Goal: Task Accomplishment & Management: Complete application form

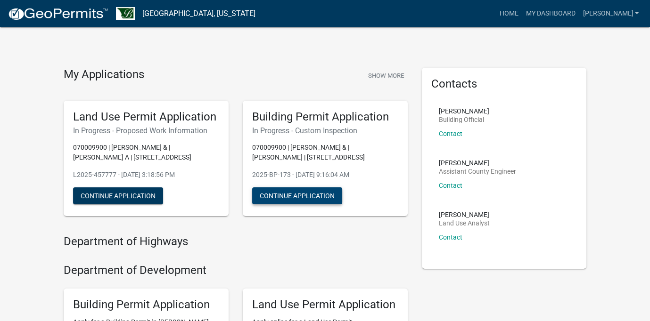
click at [306, 197] on button "Continue Application" at bounding box center [297, 196] width 90 height 17
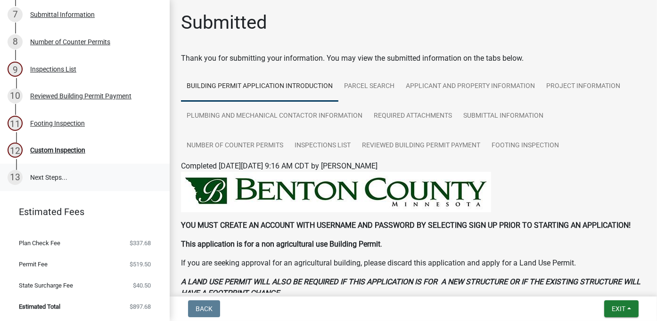
scroll to position [270, 0]
click at [66, 153] on div "Custom Inspection" at bounding box center [57, 150] width 55 height 7
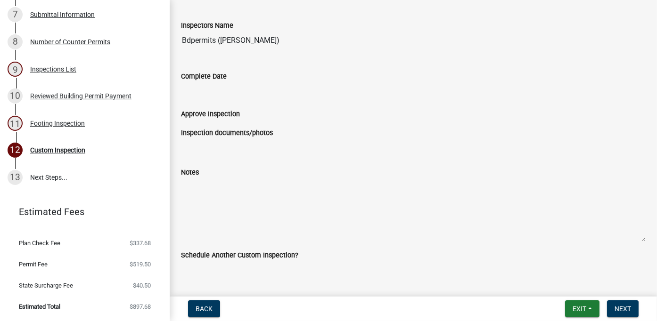
scroll to position [126, 0]
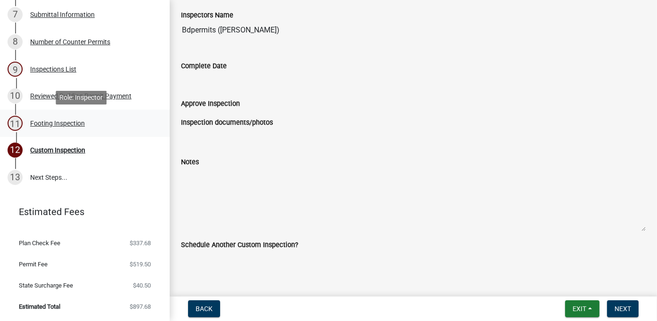
click at [57, 124] on div "Footing Inspection" at bounding box center [57, 123] width 55 height 7
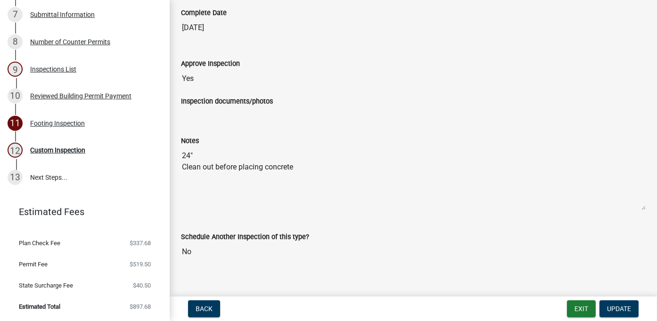
scroll to position [171, 0]
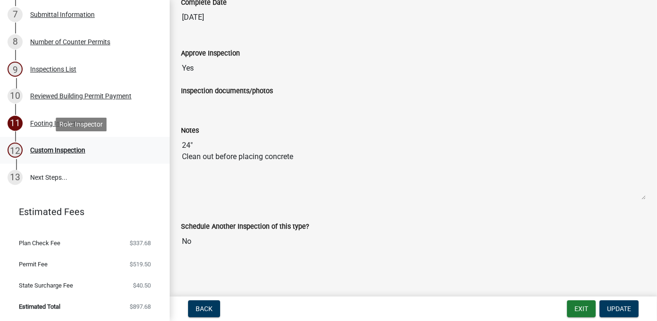
click at [54, 151] on div "Custom Inspection" at bounding box center [57, 150] width 55 height 7
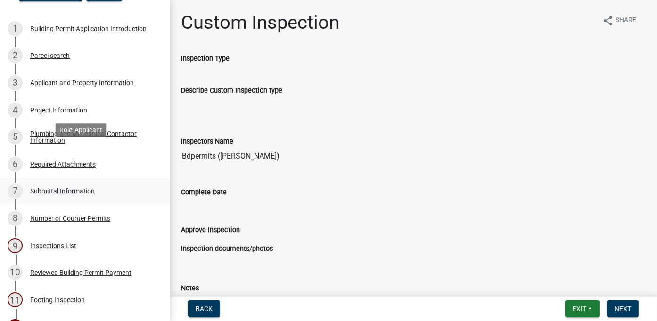
scroll to position [0, 0]
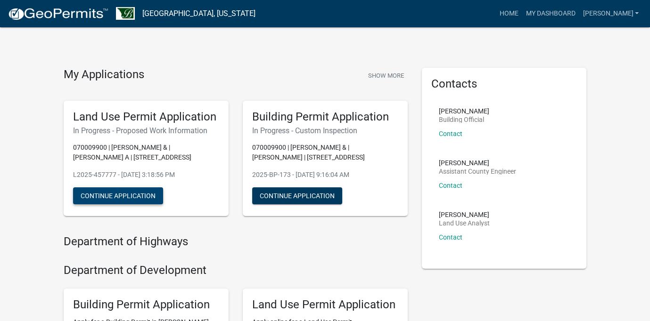
click at [126, 197] on button "Continue Application" at bounding box center [118, 196] width 90 height 17
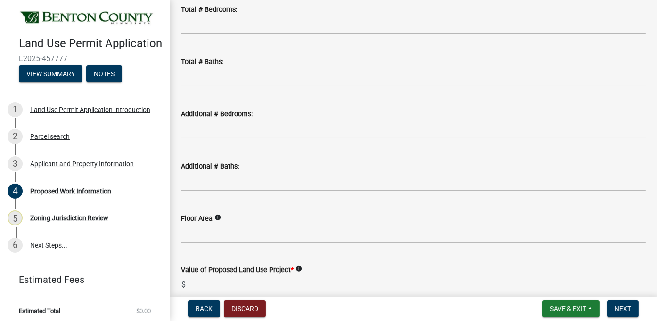
scroll to position [659, 0]
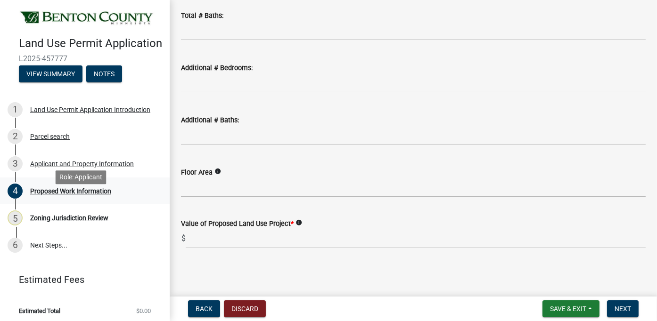
click at [44, 195] on div "Proposed Work Information" at bounding box center [70, 191] width 81 height 7
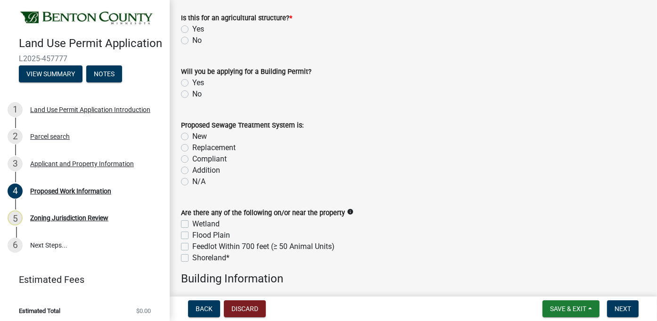
scroll to position [140, 0]
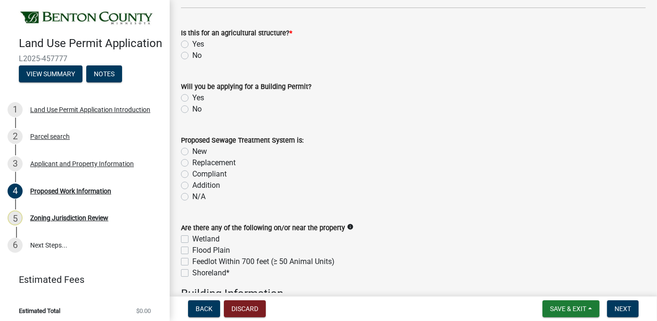
click at [192, 99] on label "Yes" at bounding box center [198, 97] width 12 height 11
click at [192, 98] on input "Yes" at bounding box center [195, 95] width 6 height 6
radio input "true"
click at [192, 45] on label "Yes" at bounding box center [198, 44] width 12 height 11
click at [192, 45] on input "Yes" at bounding box center [195, 42] width 6 height 6
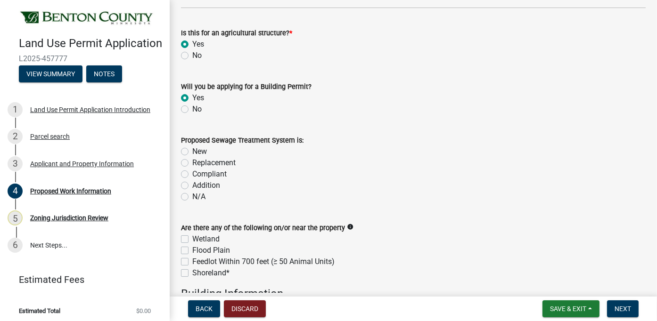
radio input "true"
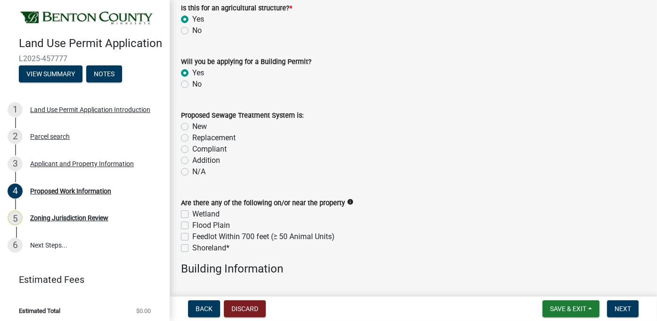
scroll to position [188, 0]
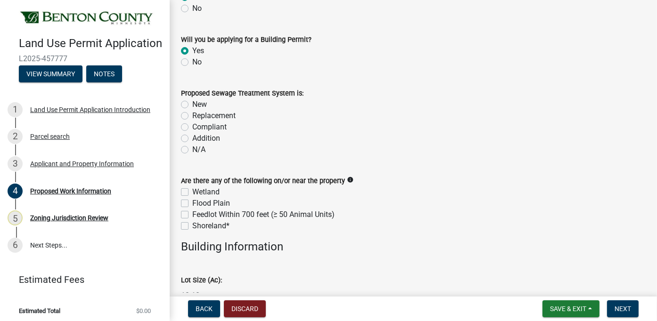
click at [192, 151] on label "N/A" at bounding box center [198, 149] width 13 height 11
click at [192, 150] on input "N/A" at bounding box center [195, 147] width 6 height 6
radio input "true"
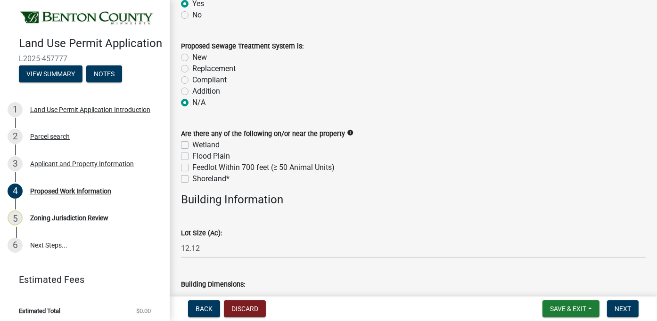
click at [192, 146] on label "Wetland" at bounding box center [205, 144] width 27 height 11
click at [192, 146] on input "Wetland" at bounding box center [195, 142] width 6 height 6
checkbox input "true"
checkbox input "false"
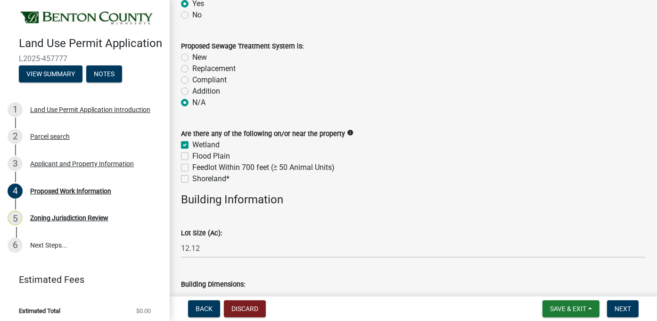
checkbox input "false"
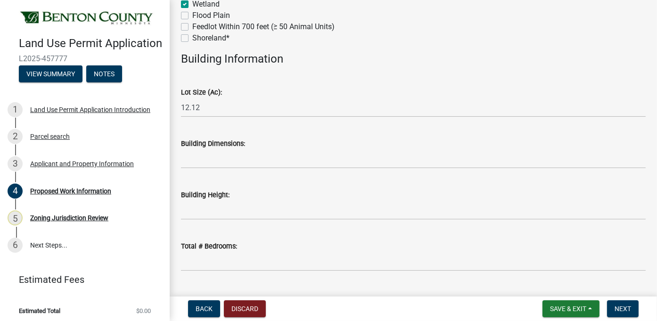
scroll to position [423, 0]
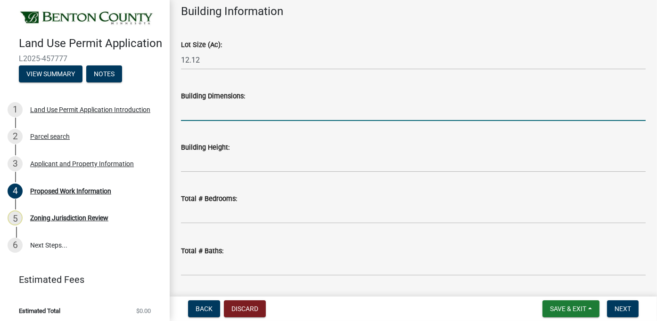
click at [221, 115] on input "Building Dimensions:" at bounding box center [413, 111] width 465 height 19
type input "40 x 75"
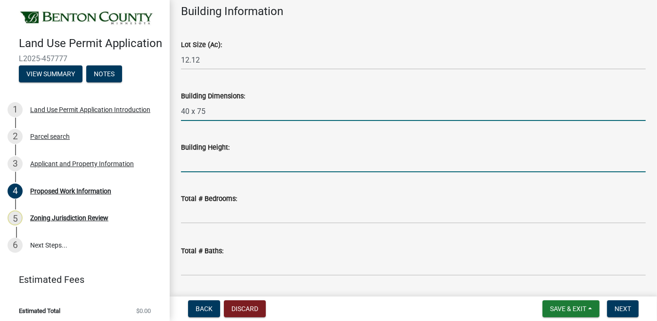
click at [213, 164] on input "Building Height:" at bounding box center [413, 162] width 465 height 19
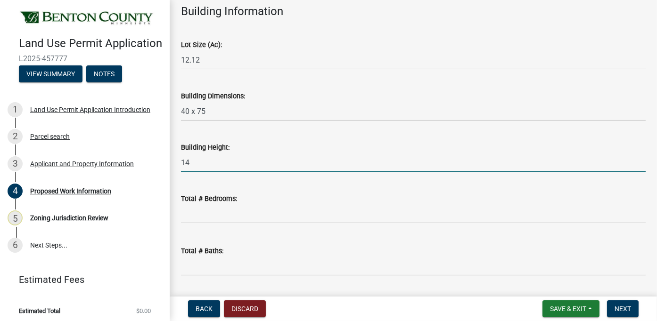
type input "14"
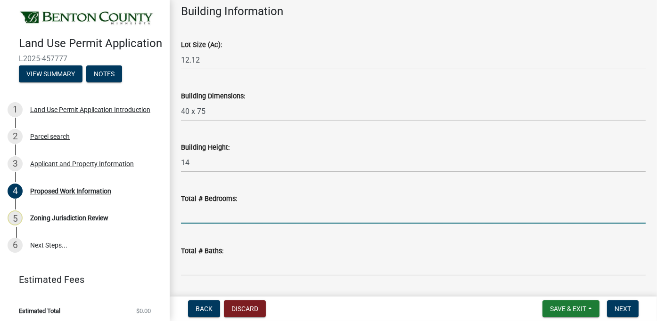
click at [199, 218] on input "text" at bounding box center [413, 214] width 465 height 19
type input "0"
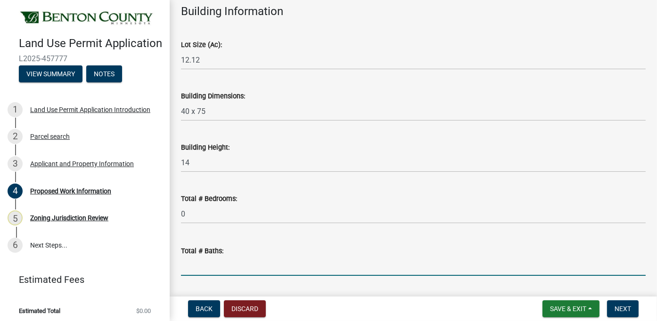
click at [199, 268] on input "text" at bounding box center [413, 266] width 465 height 19
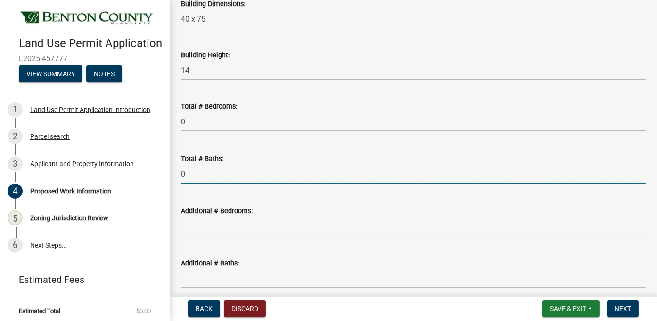
scroll to position [517, 0]
type input "0"
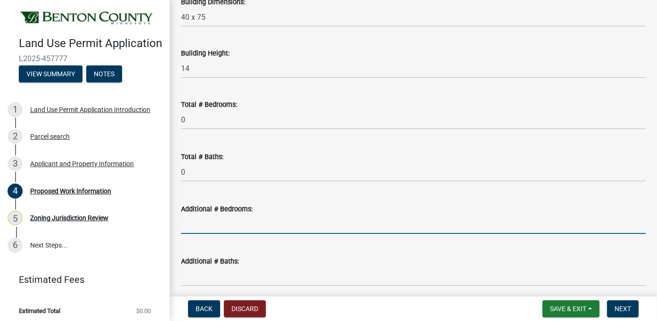
click at [202, 227] on input "text" at bounding box center [413, 224] width 465 height 19
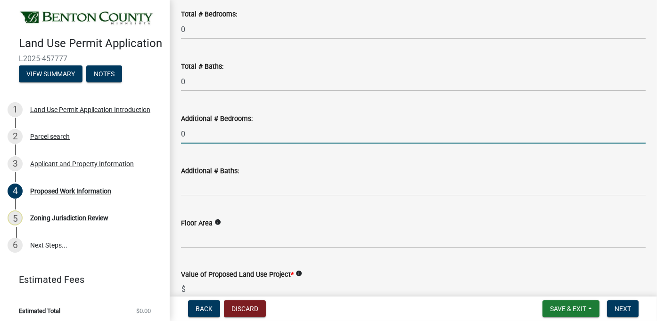
scroll to position [612, 0]
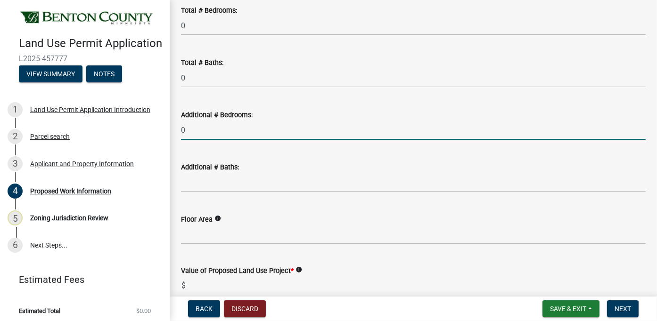
type input "0"
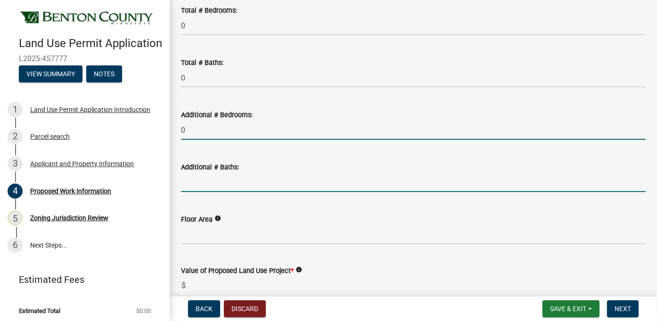
click at [203, 184] on input "text" at bounding box center [413, 182] width 465 height 19
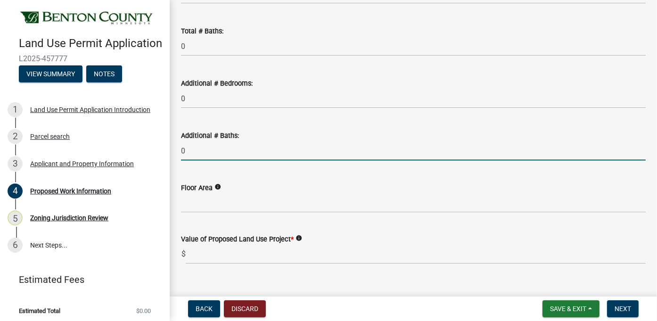
scroll to position [659, 0]
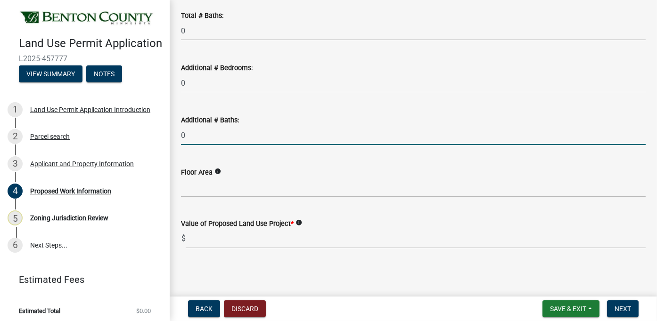
type input "0"
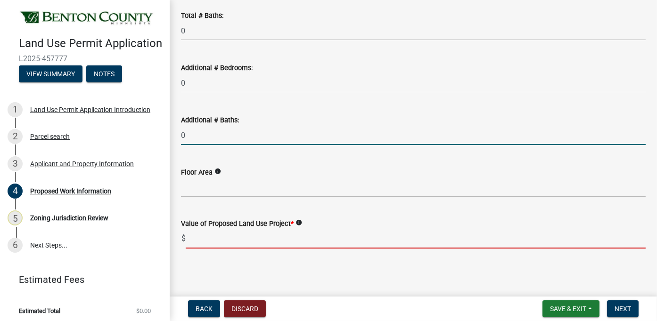
click at [204, 245] on input "text" at bounding box center [416, 239] width 460 height 19
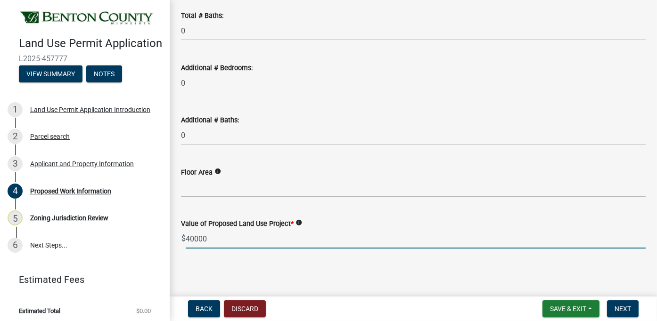
click at [257, 266] on main "Proposed Work Information share Share Proposed Start Date: Type of structure * …" at bounding box center [413, 146] width 487 height 293
click at [195, 242] on input "40000" at bounding box center [416, 239] width 460 height 19
click at [226, 241] on input "40,000" at bounding box center [416, 239] width 460 height 19
type input "40000"
click at [575, 312] on span "Save & Exit" at bounding box center [568, 309] width 36 height 8
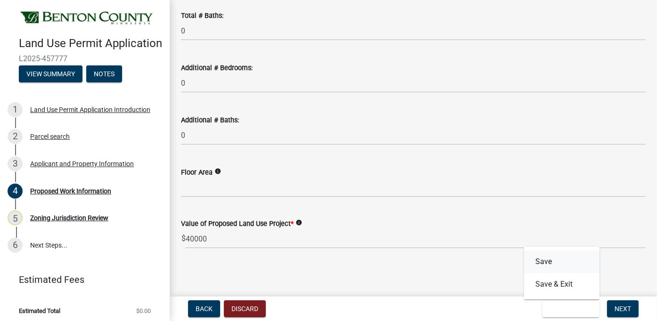
click at [547, 262] on button "Save" at bounding box center [561, 262] width 75 height 23
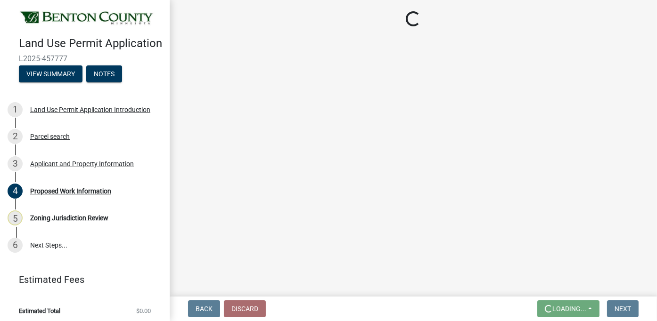
scroll to position [0, 0]
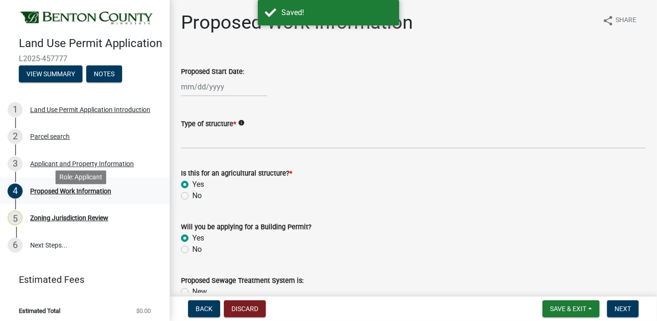
click at [83, 195] on div "Proposed Work Information" at bounding box center [70, 191] width 81 height 7
click at [627, 312] on span "Next" at bounding box center [623, 309] width 16 height 8
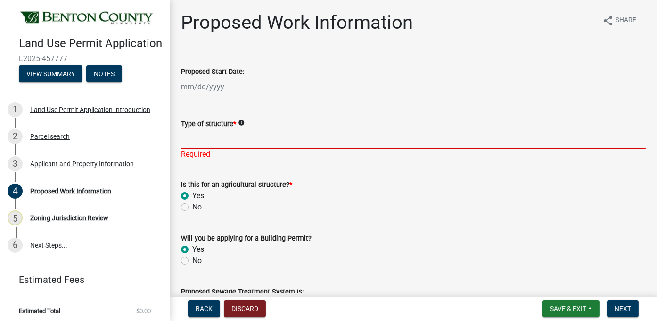
click at [211, 143] on input "Type of structure *" at bounding box center [413, 139] width 465 height 19
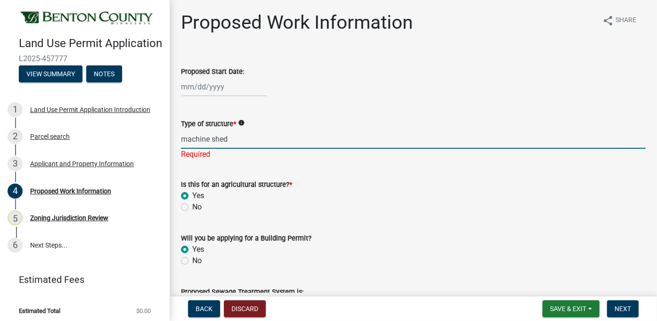
type input "machine shed"
select select "8"
select select "2025"
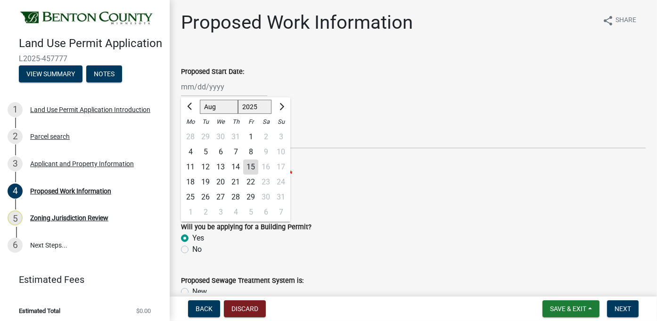
click at [216, 87] on div "Jan Feb Mar Apr May Jun Jul Aug Sep Oct Nov Dec 1525 1526 1527 1528 1529 1530 1…" at bounding box center [224, 86] width 86 height 19
click at [203, 152] on div "5" at bounding box center [205, 152] width 15 height 15
type input "08/05/2025"
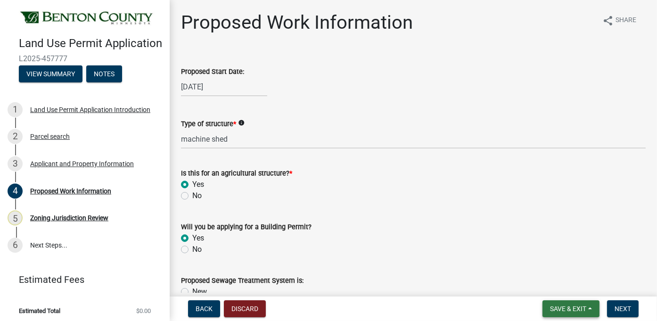
click at [570, 306] on span "Save & Exit" at bounding box center [568, 309] width 36 height 8
click at [549, 261] on button "Save" at bounding box center [561, 262] width 75 height 23
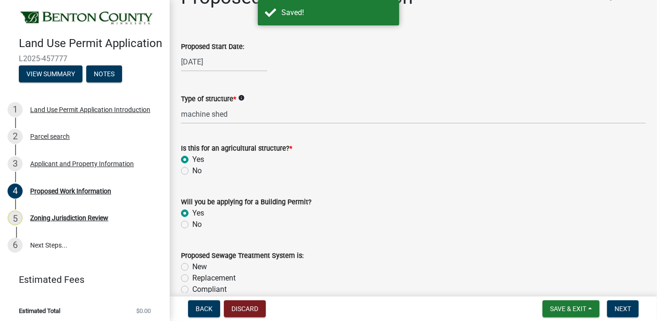
scroll to position [47, 0]
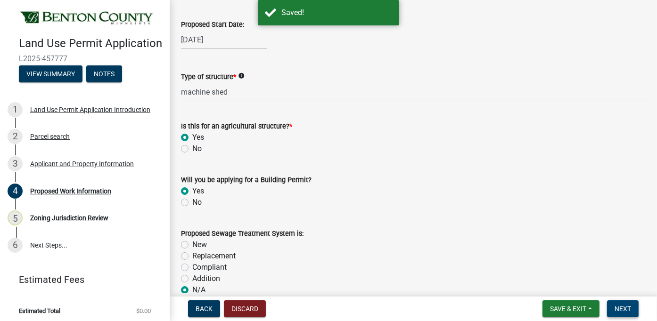
click at [621, 308] on span "Next" at bounding box center [623, 309] width 16 height 8
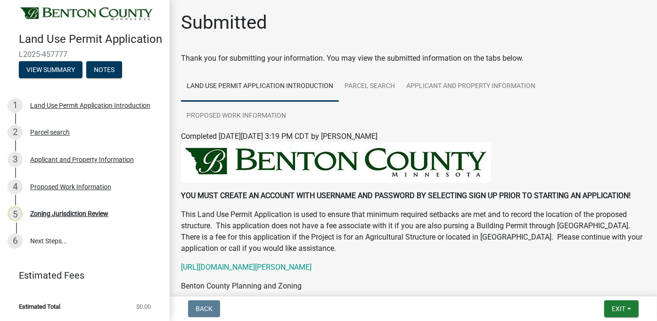
scroll to position [0, 0]
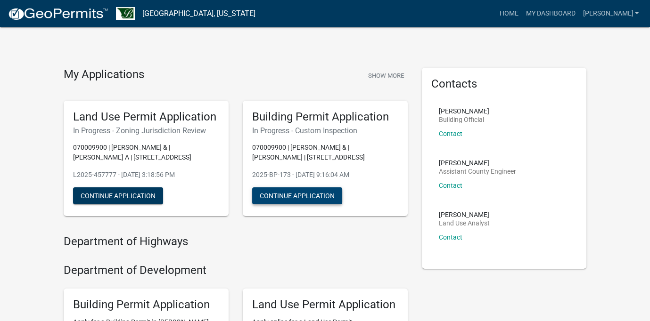
click at [286, 198] on button "Continue Application" at bounding box center [297, 196] width 90 height 17
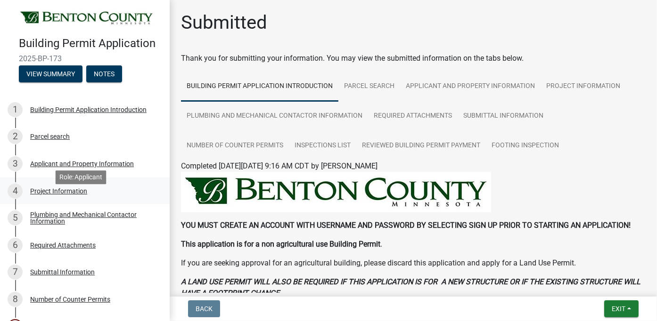
click at [77, 195] on div "Project Information" at bounding box center [58, 191] width 57 height 7
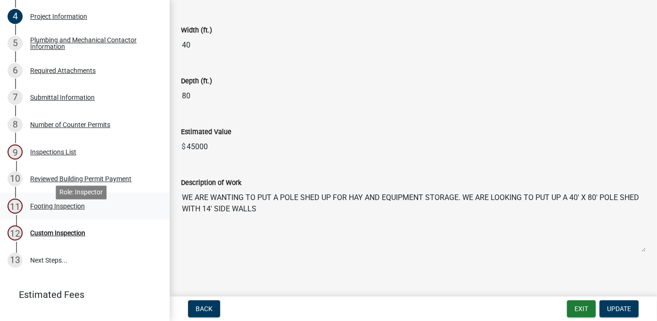
scroll to position [189, 0]
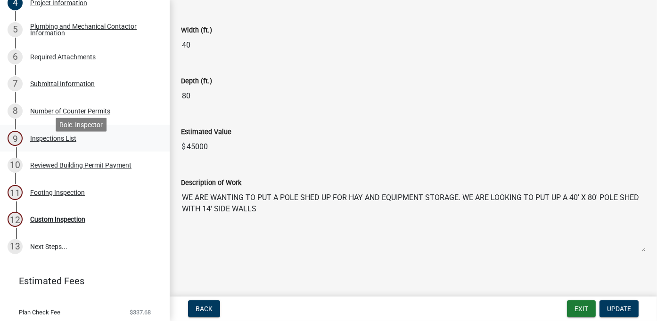
click at [50, 142] on div "Inspections List" at bounding box center [53, 138] width 46 height 7
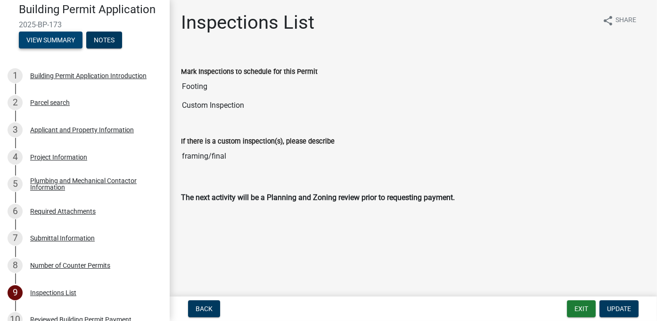
scroll to position [0, 0]
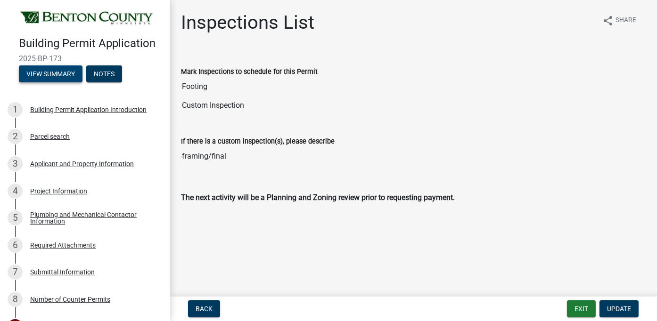
click at [62, 82] on button "View Summary" at bounding box center [51, 74] width 64 height 17
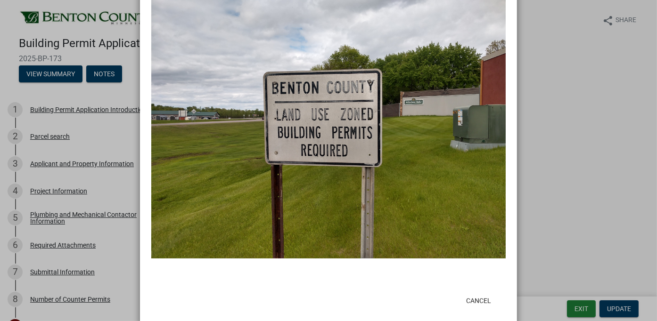
scroll to position [517, 0]
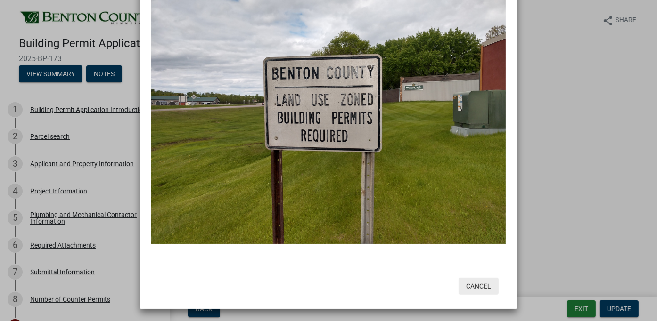
click at [477, 282] on button "Cancel" at bounding box center [479, 286] width 40 height 17
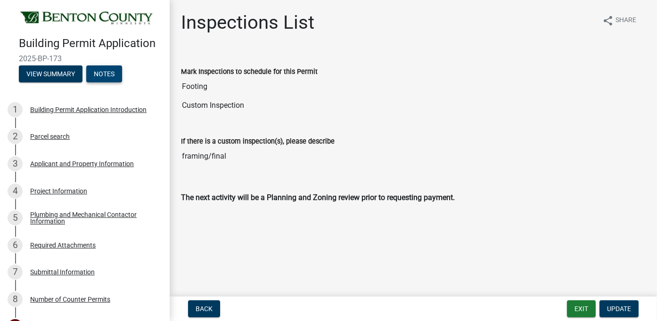
click at [117, 82] on button "Notes" at bounding box center [104, 74] width 36 height 17
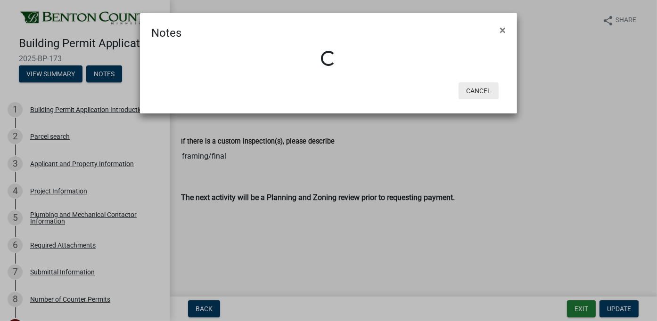
click at [482, 96] on button "Cancel" at bounding box center [479, 90] width 40 height 17
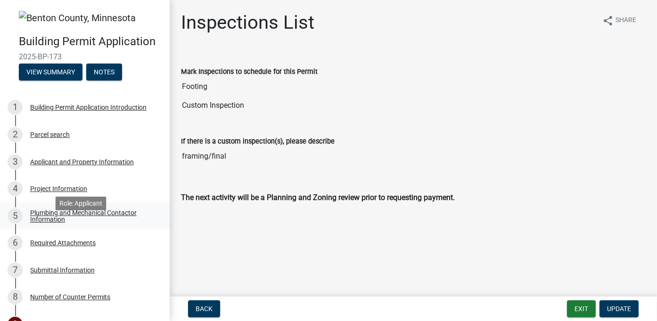
click at [73, 223] on div "Plumbing and Mechanical Contactor Information" at bounding box center [92, 216] width 124 height 13
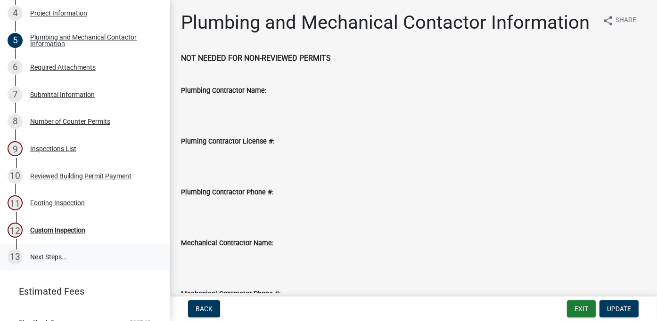
scroll to position [189, 0]
